Goal: Information Seeking & Learning: Learn about a topic

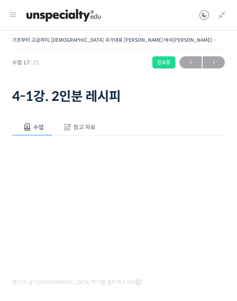
click at [217, 60] on span "→" at bounding box center [214, 62] width 22 height 11
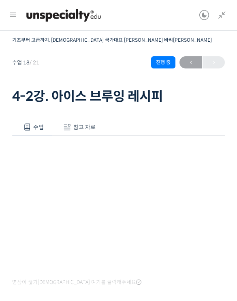
click at [215, 64] on div "← 이전" at bounding box center [202, 62] width 45 height 12
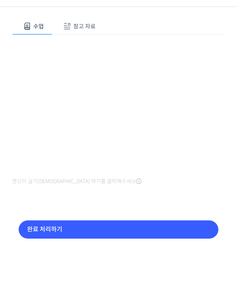
scroll to position [77, 0]
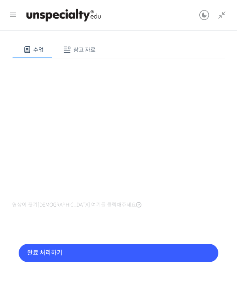
click at [148, 259] on input "완료 처리하기" at bounding box center [119, 254] width 200 height 18
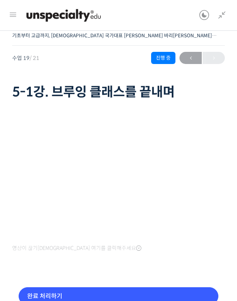
scroll to position [4, 0]
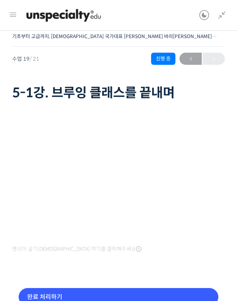
click at [223, 15] on icon at bounding box center [222, 16] width 10 height 10
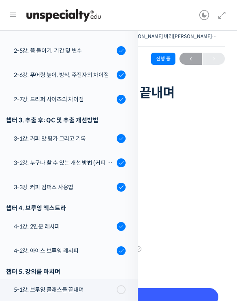
scroll to position [47, 0]
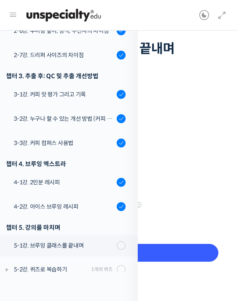
click at [223, 13] on icon at bounding box center [222, 16] width 10 height 10
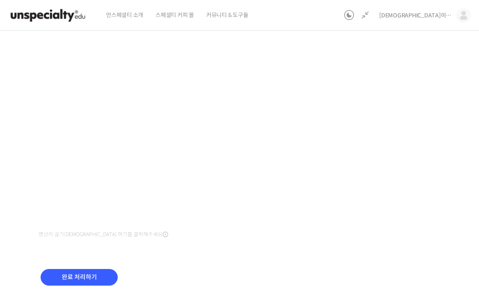
scroll to position [53, 0]
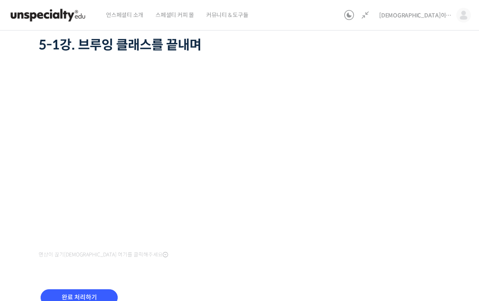
click at [103, 297] on input "완료 처리하기" at bounding box center [79, 298] width 77 height 17
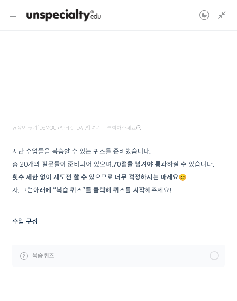
scroll to position [138, 0]
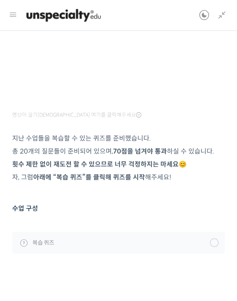
click at [107, 244] on link "복습 퀴즈" at bounding box center [118, 243] width 213 height 22
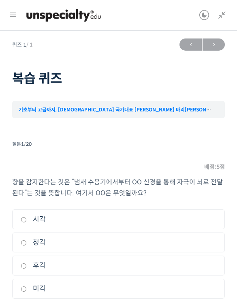
scroll to position [405, 0]
click at [179, 258] on li "3. 후각" at bounding box center [118, 266] width 213 height 20
click at [197, 260] on label "후각" at bounding box center [119, 265] width 196 height 11
click at [27, 264] on input "후각" at bounding box center [24, 266] width 6 height 5
radio input "true"
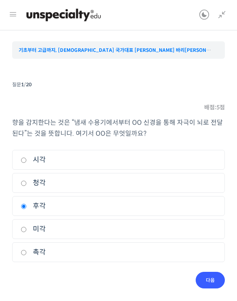
scroll to position [65, 0]
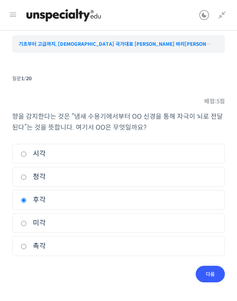
click at [213, 271] on input "다음" at bounding box center [210, 274] width 29 height 17
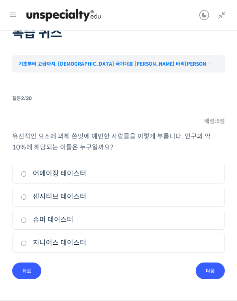
scroll to position [42, 0]
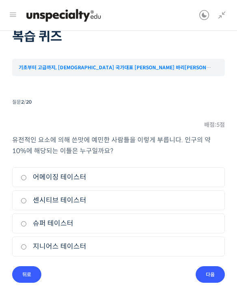
click at [181, 225] on label "슈퍼 테이스터" at bounding box center [119, 223] width 196 height 11
click at [27, 225] on input "슈퍼 테이스터" at bounding box center [24, 223] width 6 height 5
radio input "true"
click at [212, 273] on input "다음" at bounding box center [210, 274] width 29 height 17
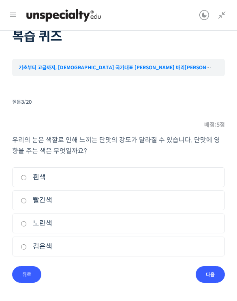
click at [172, 199] on label "빨간색" at bounding box center [119, 200] width 196 height 11
click at [27, 199] on input "빨간색" at bounding box center [24, 200] width 6 height 5
radio input "true"
click at [213, 271] on input "다음" at bounding box center [210, 274] width 29 height 17
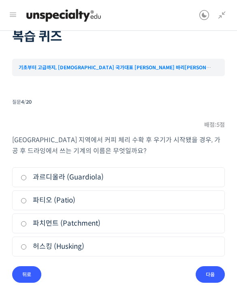
click at [200, 203] on label "파티오 (Patio)" at bounding box center [119, 200] width 196 height 11
click at [27, 203] on input "파티오 (Patio)" at bounding box center [24, 200] width 6 height 5
radio input "true"
click at [196, 178] on label "과르디올라 (Guardiola)" at bounding box center [119, 177] width 196 height 11
click at [27, 178] on input "과르디올라 (Guardiola)" at bounding box center [24, 177] width 6 height 5
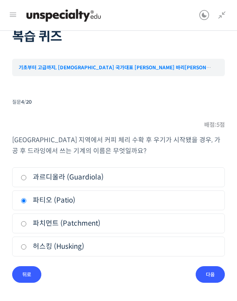
radio input "true"
click at [213, 275] on input "다음" at bounding box center [210, 274] width 29 height 17
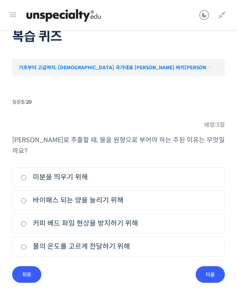
scroll to position [31, 0]
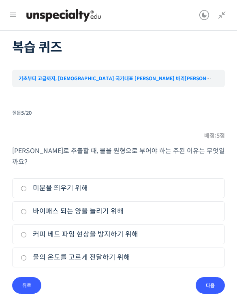
click at [203, 229] on label "커피 베드 파임 현상을 방지하기 위해" at bounding box center [119, 234] width 196 height 11
click at [27, 232] on input "커피 베드 파임 현상을 방지하기 위해" at bounding box center [24, 234] width 6 height 5
radio input "true"
click at [213, 278] on input "다음" at bounding box center [210, 285] width 29 height 17
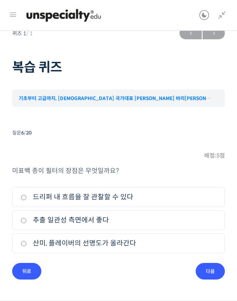
scroll to position [10, 0]
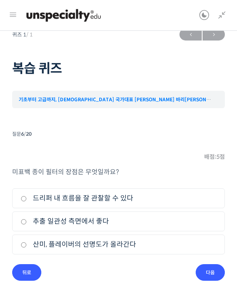
click at [188, 225] on label "추출 일관성 측면에서 좋다" at bounding box center [119, 221] width 196 height 11
click at [27, 225] on input "추출 일관성 측면에서 좋다" at bounding box center [24, 221] width 6 height 5
radio input "true"
click at [210, 276] on input "다음" at bounding box center [210, 272] width 29 height 17
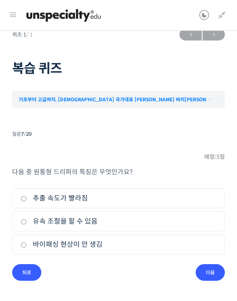
click at [200, 247] on label "바이패싱 현상이 안 생김" at bounding box center [119, 244] width 196 height 11
click at [27, 247] on input "바이패싱 현상이 안 생김" at bounding box center [24, 245] width 6 height 5
radio input "true"
click at [215, 275] on input "다음" at bounding box center [210, 272] width 29 height 17
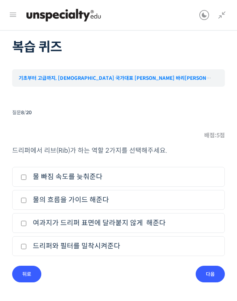
scroll to position [31, 0]
click at [190, 228] on label "여과지가 드리퍼 표면에 달라붙지 않게 해준다" at bounding box center [119, 223] width 196 height 11
click at [27, 227] on input "여과지가 드리퍼 표면에 달라붙지 않게 해준다" at bounding box center [24, 223] width 6 height 5
checkbox input "true"
click at [190, 197] on label "물의 흐름을 가이드 해준다" at bounding box center [119, 200] width 196 height 11
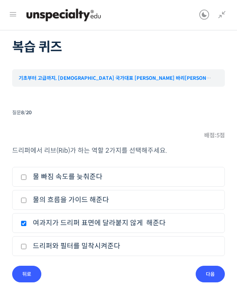
click at [27, 198] on input "물의 흐름을 가이드 해준다" at bounding box center [24, 200] width 6 height 5
checkbox input "true"
click at [216, 272] on input "다음" at bounding box center [210, 274] width 29 height 17
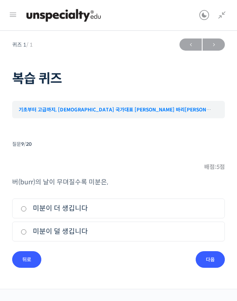
click at [185, 203] on label "미분이 더 생깁니다" at bounding box center [119, 208] width 196 height 11
click at [27, 206] on input "미분이 더 생깁니다" at bounding box center [24, 208] width 6 height 5
radio input "true"
click at [216, 251] on input "다음" at bounding box center [210, 259] width 29 height 17
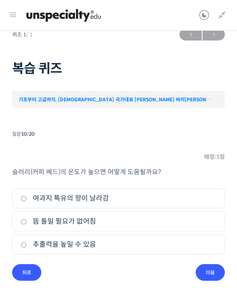
click at [187, 250] on label "추출력을 높일 수 있음" at bounding box center [119, 244] width 196 height 11
click at [27, 248] on input "추출력을 높일 수 있음" at bounding box center [24, 245] width 6 height 5
radio input "true"
click at [218, 277] on input "다음" at bounding box center [210, 272] width 29 height 17
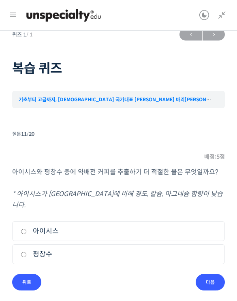
click at [189, 249] on label "평창수" at bounding box center [119, 254] width 196 height 11
click at [27, 252] on input "평창수" at bounding box center [24, 254] width 6 height 5
radio input "true"
click at [211, 274] on input "다음" at bounding box center [210, 282] width 29 height 17
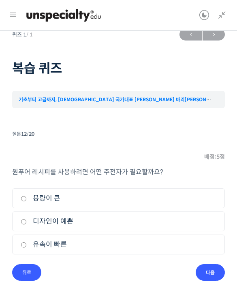
click at [205, 248] on label "유속이 빠른" at bounding box center [119, 244] width 196 height 11
click at [27, 248] on input "유속이 빠른" at bounding box center [24, 245] width 6 height 5
radio input "true"
click at [208, 277] on input "다음" at bounding box center [210, 272] width 29 height 17
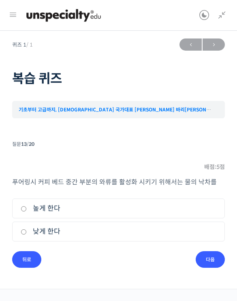
click at [180, 226] on label "낮게 한다" at bounding box center [119, 231] width 196 height 11
click at [27, 230] on input "낮게 한다" at bounding box center [24, 232] width 6 height 5
radio input "true"
click at [216, 252] on input "다음" at bounding box center [210, 259] width 29 height 17
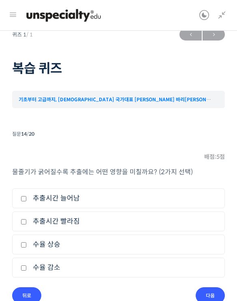
click at [204, 217] on label "추출시간 빨라짐" at bounding box center [119, 221] width 196 height 11
click at [27, 219] on input "추출시간 빨라짐" at bounding box center [24, 221] width 6 height 5
checkbox input "true"
click at [197, 244] on label "수율 상승" at bounding box center [119, 244] width 196 height 11
click at [27, 244] on input "수율 상승" at bounding box center [24, 245] width 6 height 5
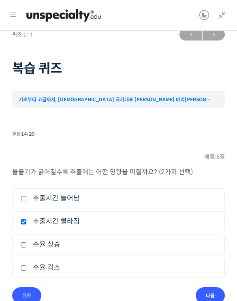
checkbox input "true"
click at [205, 294] on input "다음" at bounding box center [210, 296] width 29 height 17
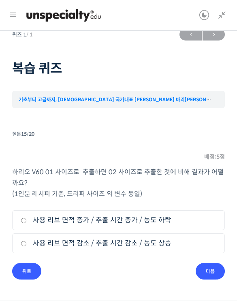
click at [216, 214] on li "1. 사용 리브 면적 증가 / 추출 시간 증가 / 농도 하락" at bounding box center [118, 220] width 213 height 20
click at [210, 223] on label "사용 리브 면적 증가 / 추출 시간 증가 / 농도 하락" at bounding box center [119, 220] width 196 height 11
click at [27, 223] on input "사용 리브 면적 증가 / 추출 시간 증가 / 농도 하락" at bounding box center [24, 220] width 6 height 5
radio input "true"
click at [219, 272] on input "다음" at bounding box center [210, 271] width 29 height 17
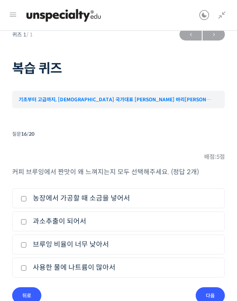
click at [155, 227] on label "과소추출이 되어서" at bounding box center [119, 221] width 196 height 11
click at [27, 225] on input "과소추출이 되어서" at bounding box center [24, 221] width 6 height 5
checkbox input "true"
click at [190, 255] on ul "1. 농장에서 가공할 때 소금을 넣어서 2. 과소추출이 되어서 3. 브루잉 비율이 너무 낮아서 4. 사용한 물에 나트륨이 많아서" at bounding box center [118, 235] width 213 height 92
click at [209, 239] on label "브루잉 비율이 너무 낮아서" at bounding box center [119, 244] width 196 height 11
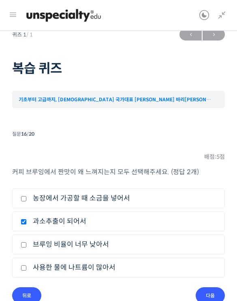
click at [27, 243] on input "브루잉 비율이 너무 낮아서" at bounding box center [24, 245] width 6 height 5
checkbox input "true"
click at [215, 298] on input "다음" at bounding box center [210, 296] width 29 height 17
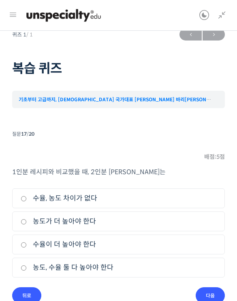
click at [213, 259] on li "4. 농도, 수율 둘 다 높아야 한다" at bounding box center [118, 268] width 213 height 20
click at [215, 271] on label "농도, 수율 둘 다 높아야 한다" at bounding box center [119, 267] width 196 height 11
click at [27, 271] on input "농도, 수율 둘 다 높아야 한다" at bounding box center [24, 268] width 6 height 5
radio input "true"
click at [209, 298] on input "다음" at bounding box center [210, 296] width 29 height 17
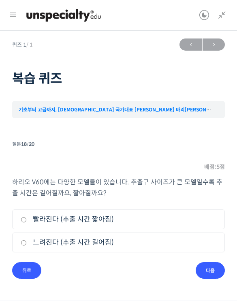
click at [210, 214] on label "빨라진다 (추출 시간 짧아짐)" at bounding box center [119, 219] width 196 height 11
click at [27, 217] on input "빨라진다 (추출 시간 짧아짐)" at bounding box center [24, 219] width 6 height 5
radio input "true"
click at [215, 262] on input "다음" at bounding box center [210, 270] width 29 height 17
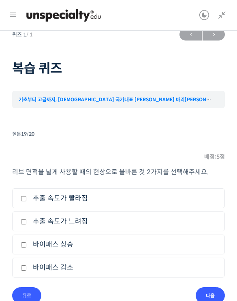
click at [205, 196] on label "추출 속도가 빨라짐" at bounding box center [119, 198] width 196 height 11
click at [27, 196] on input "추출 속도가 빨라짐" at bounding box center [24, 198] width 6 height 5
checkbox input "true"
click at [198, 243] on label "바이패스 상승" at bounding box center [119, 244] width 196 height 11
click at [27, 243] on input "바이패스 상승" at bounding box center [24, 245] width 6 height 5
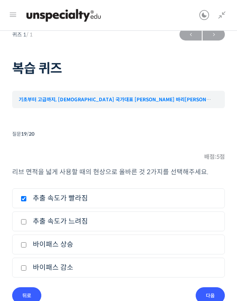
checkbox input "true"
click at [212, 299] on input "다음" at bounding box center [210, 296] width 29 height 17
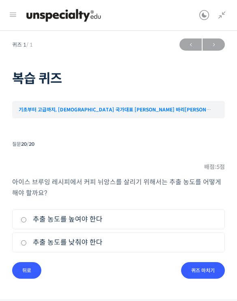
click at [207, 214] on label "추출 농도를 높여야 한다" at bounding box center [119, 219] width 196 height 11
click at [27, 217] on input "추출 농도를 높여야 한다" at bounding box center [24, 219] width 6 height 5
radio input "true"
click at [211, 262] on input "퀴즈 마치기" at bounding box center [203, 270] width 44 height 17
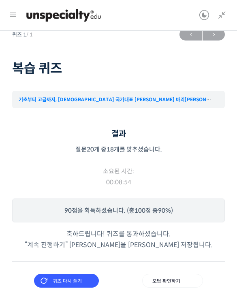
scroll to position [61, 0]
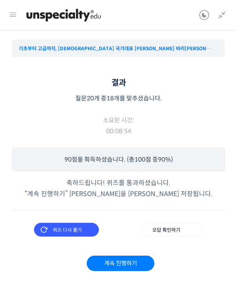
click at [186, 228] on input "오답 확인하기" at bounding box center [172, 230] width 61 height 14
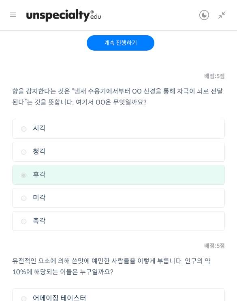
scroll to position [283, 0]
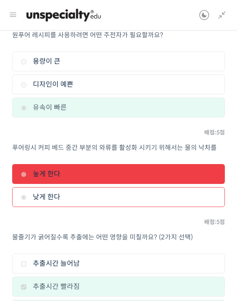
click at [223, 188] on li "2. 낮게 한다" at bounding box center [118, 198] width 213 height 20
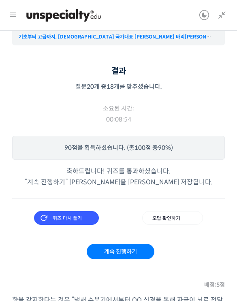
scroll to position [123, 0]
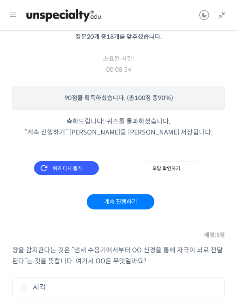
click at [84, 163] on input "퀴즈 다시 풀기" at bounding box center [66, 168] width 65 height 14
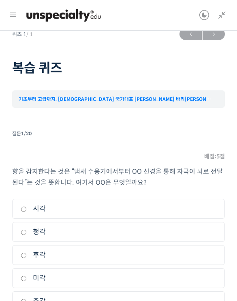
scroll to position [405, 0]
click at [131, 138] on div "질문 1 / 20" at bounding box center [118, 133] width 213 height 11
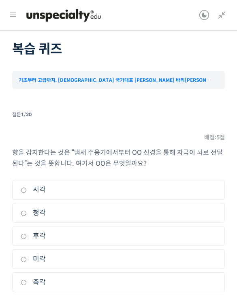
click at [132, 231] on label "후각" at bounding box center [119, 236] width 196 height 11
click at [27, 234] on input "후각" at bounding box center [24, 236] width 6 height 5
radio input "true"
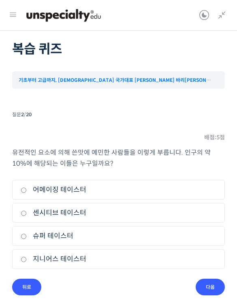
click at [188, 232] on label "슈퍼 테이스터" at bounding box center [119, 236] width 196 height 11
click at [27, 234] on input "슈퍼 테이스터" at bounding box center [24, 236] width 6 height 5
radio input "true"
click at [221, 280] on input "다음" at bounding box center [210, 287] width 29 height 17
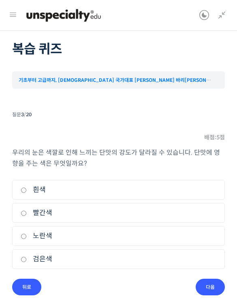
click at [203, 208] on label "빨간색" at bounding box center [119, 213] width 196 height 11
click at [27, 211] on input "빨간색" at bounding box center [24, 213] width 6 height 5
click at [212, 279] on input "다음" at bounding box center [210, 287] width 29 height 17
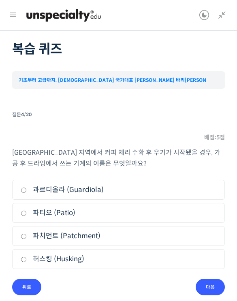
click at [204, 180] on li "1. 과르디올라 (Guardiola)" at bounding box center [118, 190] width 213 height 20
click at [204, 185] on label "과르디올라 (Guardiola)" at bounding box center [119, 190] width 196 height 11
click at [27, 188] on input "과르디올라 (Guardiola)" at bounding box center [24, 190] width 6 height 5
radio input "true"
click at [216, 282] on input "다음" at bounding box center [210, 287] width 29 height 17
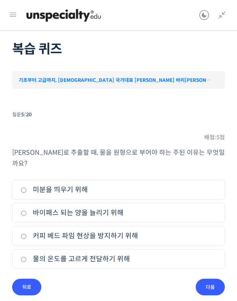
scroll to position [21, 0]
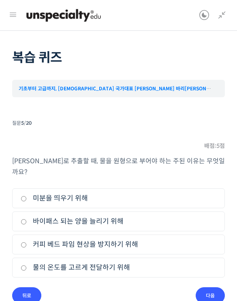
click at [194, 239] on label "커피 베드 파임 현상을 방지하기 위해" at bounding box center [119, 244] width 196 height 11
click at [27, 243] on input "커피 베드 파임 현상을 방지하기 위해" at bounding box center [24, 245] width 6 height 5
radio input "true"
click at [215, 288] on input "다음" at bounding box center [210, 296] width 29 height 17
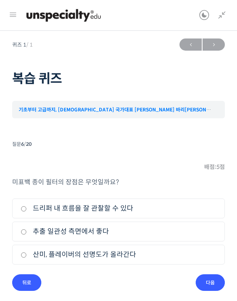
scroll to position [10, 0]
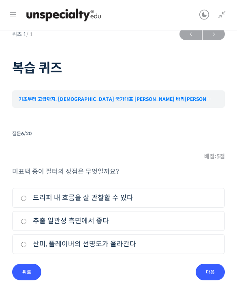
click at [204, 220] on label "추출 일관성 측면에서 좋다" at bounding box center [119, 221] width 196 height 11
click at [27, 220] on input "추출 일관성 측면에서 좋다" at bounding box center [24, 221] width 6 height 5
radio input "true"
click at [217, 269] on input "다음" at bounding box center [210, 272] width 29 height 17
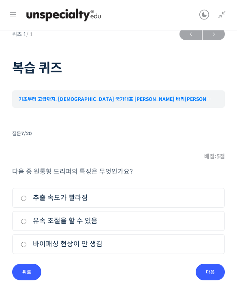
click at [197, 249] on label "바이패싱 현상이 안 생김" at bounding box center [119, 244] width 196 height 11
click at [27, 248] on input "바이패싱 현상이 안 생김" at bounding box center [24, 245] width 6 height 5
radio input "true"
click at [215, 270] on input "다음" at bounding box center [210, 272] width 29 height 17
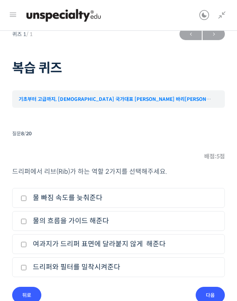
click at [203, 243] on label "여과지가 드리퍼 표면에 달라붙지 않게 해준다" at bounding box center [119, 244] width 196 height 11
click at [27, 243] on input "여과지가 드리퍼 표면에 달라붙지 않게 해준다" at bounding box center [24, 244] width 6 height 5
checkbox input "true"
click at [206, 220] on label "물의 흐름을 가이드 해준다" at bounding box center [119, 221] width 196 height 11
click at [27, 220] on input "물의 흐름을 가이드 해준다" at bounding box center [24, 221] width 6 height 5
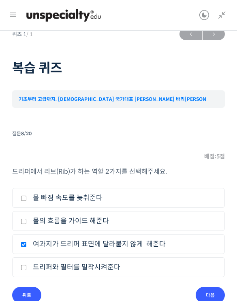
checkbox input "true"
click at [214, 291] on input "다음" at bounding box center [210, 295] width 29 height 17
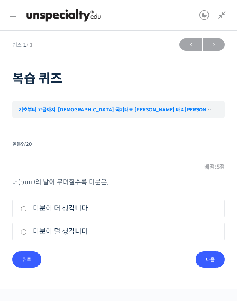
scroll to position [10, 0]
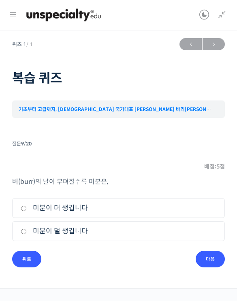
click at [208, 203] on label "미분이 더 생깁니다" at bounding box center [119, 208] width 196 height 11
click at [27, 206] on input "미분이 더 생깁니다" at bounding box center [24, 208] width 6 height 5
radio input "true"
click at [216, 251] on input "다음" at bounding box center [210, 259] width 29 height 17
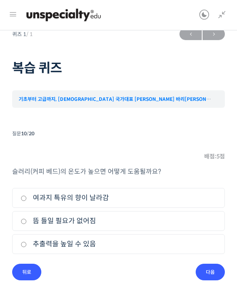
click at [189, 243] on label "추출력을 높일 수 있음" at bounding box center [119, 244] width 196 height 11
click at [27, 243] on input "추출력을 높일 수 있음" at bounding box center [24, 245] width 6 height 5
radio input "true"
click at [216, 269] on input "다음" at bounding box center [210, 272] width 29 height 17
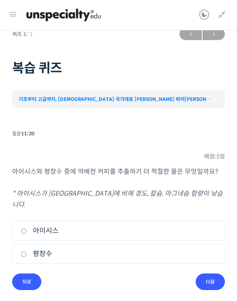
click at [206, 249] on label "평창수" at bounding box center [119, 254] width 196 height 11
click at [27, 252] on input "평창수" at bounding box center [24, 254] width 6 height 5
radio input "true"
click at [214, 274] on input "다음" at bounding box center [210, 282] width 29 height 17
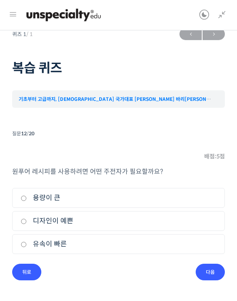
click at [195, 247] on label "유속이 빠른" at bounding box center [119, 244] width 196 height 11
click at [27, 247] on input "유속이 빠른" at bounding box center [24, 245] width 6 height 5
radio input "true"
click at [214, 268] on input "다음" at bounding box center [210, 272] width 29 height 17
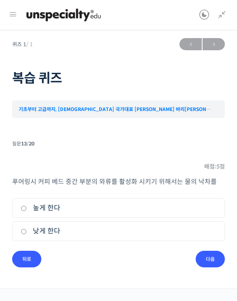
click at [206, 203] on label "높게 한다" at bounding box center [119, 208] width 196 height 11
click at [27, 206] on input "높게 한다" at bounding box center [24, 208] width 6 height 5
radio input "true"
click at [215, 251] on input "다음" at bounding box center [210, 259] width 29 height 17
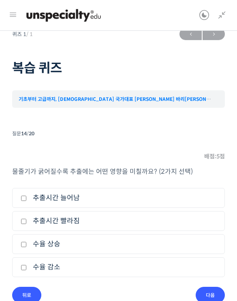
click at [204, 223] on label "추출시간 빨라짐" at bounding box center [119, 221] width 196 height 11
click at [27, 223] on input "추출시간 빨라짐" at bounding box center [24, 221] width 6 height 5
checkbox input "true"
click at [209, 239] on label "수율 상승" at bounding box center [119, 244] width 196 height 11
click at [27, 242] on input "수율 상승" at bounding box center [24, 244] width 6 height 5
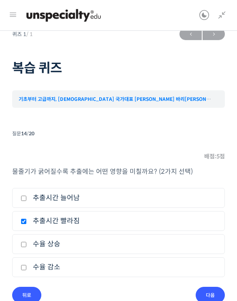
checkbox input "true"
click at [214, 293] on input "다음" at bounding box center [210, 295] width 29 height 17
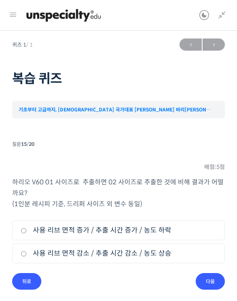
scroll to position [10, 0]
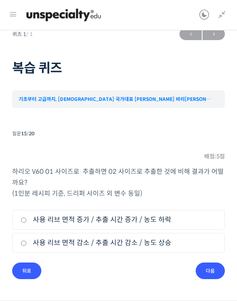
click at [206, 218] on label "사용 리브 면적 증가 / 추출 시간 증가 / 농도 하락" at bounding box center [119, 220] width 196 height 11
click at [27, 218] on input "사용 리브 면적 증가 / 추출 시간 증가 / 농도 하락" at bounding box center [24, 220] width 6 height 5
radio input "true"
click at [215, 273] on input "다음" at bounding box center [210, 271] width 29 height 17
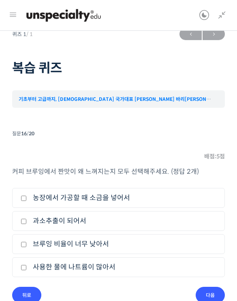
click at [210, 225] on label "과소추출이 되어서" at bounding box center [119, 221] width 196 height 11
click at [27, 224] on input "과소추출이 되어서" at bounding box center [24, 221] width 6 height 5
checkbox input "true"
click at [212, 243] on label "브루잉 비율이 너무 낮아서" at bounding box center [119, 244] width 196 height 11
click at [27, 243] on input "브루잉 비율이 너무 낮아서" at bounding box center [24, 244] width 6 height 5
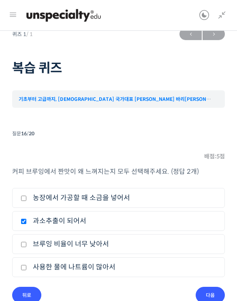
checkbox input "true"
click at [215, 294] on input "다음" at bounding box center [210, 295] width 29 height 17
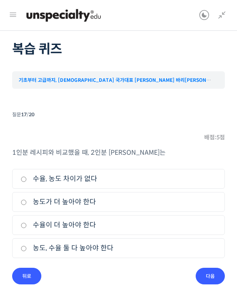
scroll to position [31, 0]
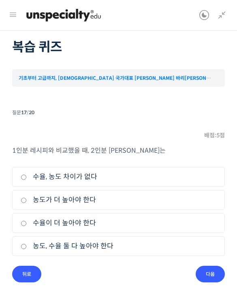
click at [201, 176] on label "수율, 농도 차이가 없다" at bounding box center [119, 177] width 196 height 11
click at [27, 176] on input "수율, 농도 차이가 없다" at bounding box center [24, 177] width 6 height 5
radio input "true"
click at [213, 281] on input "다음" at bounding box center [210, 274] width 29 height 17
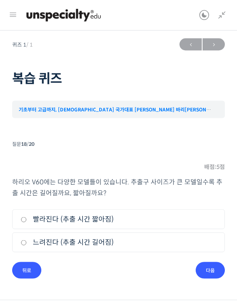
scroll to position [10, 0]
click at [204, 214] on label "빨라진다 (추출 시간 짧아짐)" at bounding box center [119, 219] width 196 height 11
click at [27, 217] on input "빨라진다 (추출 시간 짧아짐)" at bounding box center [24, 219] width 6 height 5
radio input "true"
click at [209, 262] on input "다음" at bounding box center [210, 270] width 29 height 17
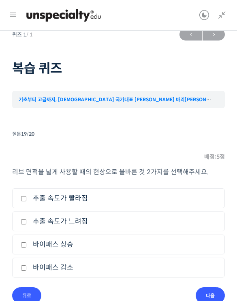
click at [206, 200] on label "추출 속도가 빨라짐" at bounding box center [119, 198] width 196 height 11
click at [27, 200] on input "추출 속도가 빨라짐" at bounding box center [24, 198] width 6 height 5
checkbox input "true"
click at [182, 249] on label "바이패스 상승" at bounding box center [119, 244] width 196 height 11
click at [27, 248] on input "바이패스 상승" at bounding box center [24, 245] width 6 height 5
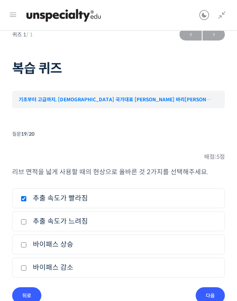
checkbox input "true"
click at [217, 291] on input "다음" at bounding box center [210, 296] width 29 height 17
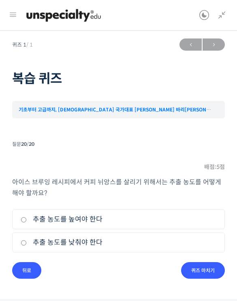
click at [210, 214] on label "추출 농도를 높여야 한다" at bounding box center [119, 219] width 196 height 11
click at [27, 217] on input "추출 농도를 높여야 한다" at bounding box center [24, 219] width 6 height 5
radio input "true"
click at [206, 262] on input "퀴즈 마치기" at bounding box center [203, 270] width 44 height 17
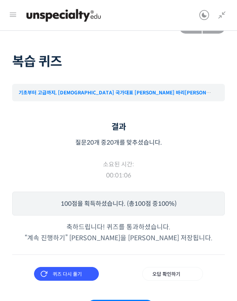
scroll to position [61, 0]
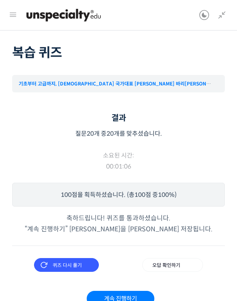
click at [183, 265] on input "오답 확인하기" at bounding box center [172, 266] width 61 height 14
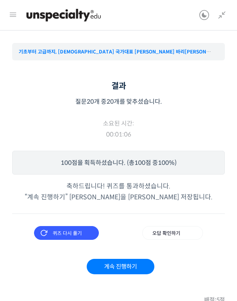
scroll to position [58, 0]
click at [146, 270] on link "계속 진행하기" at bounding box center [121, 266] width 68 height 15
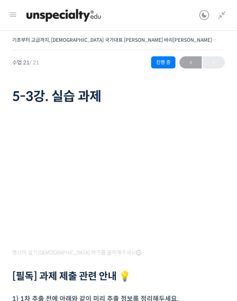
click at [234, 10] on header "언스페셜티 소개 스페셜티 커피 몰 커뮤니티 & 도구들 [DEMOGRAPHIC_DATA]이라부러 [DEMOGRAPHIC_DATA]이라부러 @93…" at bounding box center [118, 15] width 237 height 31
click at [225, 19] on icon at bounding box center [222, 16] width 10 height 10
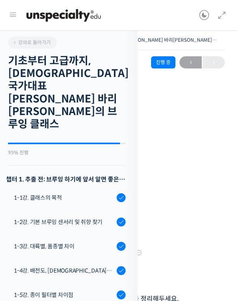
click at [17, 18] on icon at bounding box center [13, 15] width 10 height 10
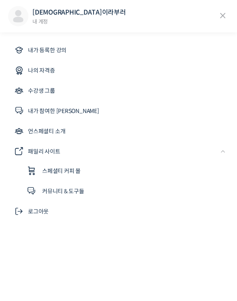
click at [117, 56] on link "내가 등록한 강의" at bounding box center [118, 50] width 221 height 19
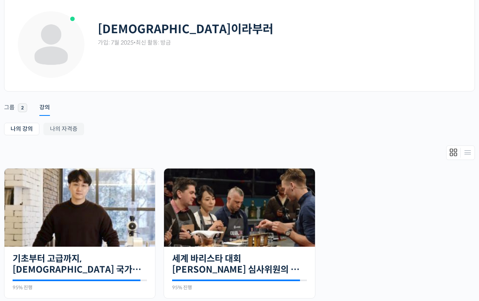
scroll to position [45, 0]
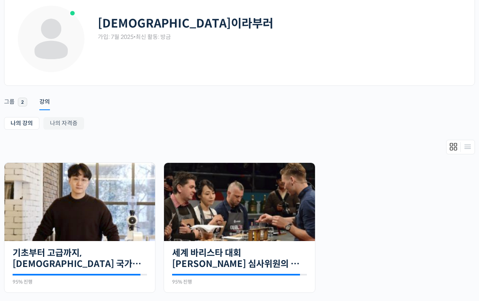
click at [144, 241] on img at bounding box center [79, 202] width 150 height 78
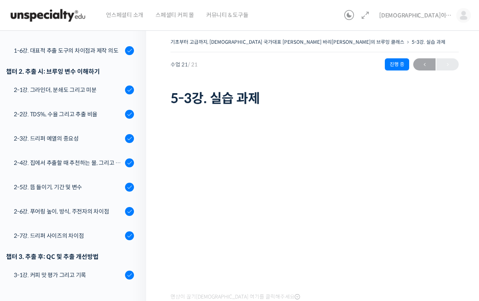
scroll to position [306, 0]
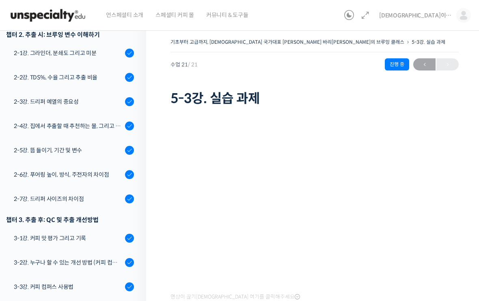
click at [99, 195] on div "2-7강. 드리퍼 사이즈의 차이점" at bounding box center [68, 199] width 109 height 9
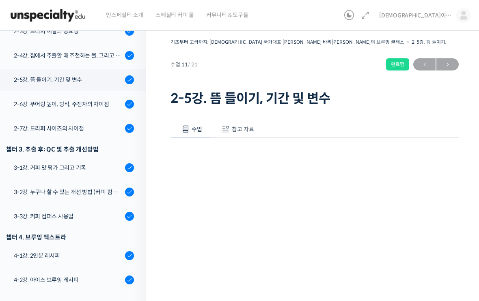
scroll to position [22, 0]
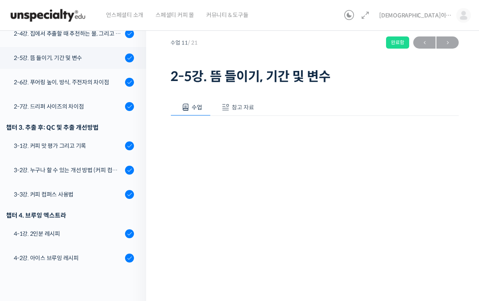
click at [101, 102] on div "2-7강. 드리퍼 사이즈의 차이점" at bounding box center [68, 106] width 109 height 9
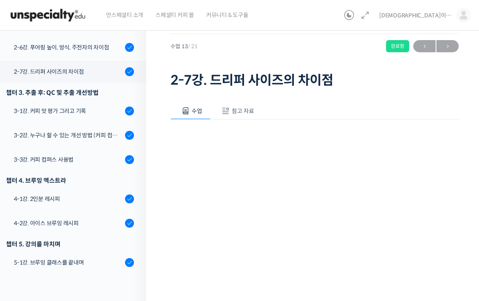
scroll to position [18, 0]
